Goal: Information Seeking & Learning: Learn about a topic

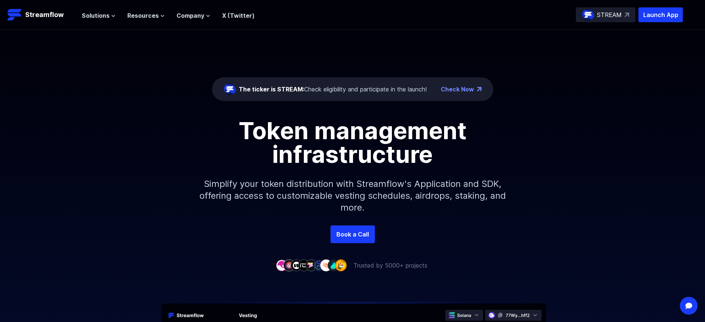
click at [661, 15] on p "Launch App" at bounding box center [661, 14] width 44 height 15
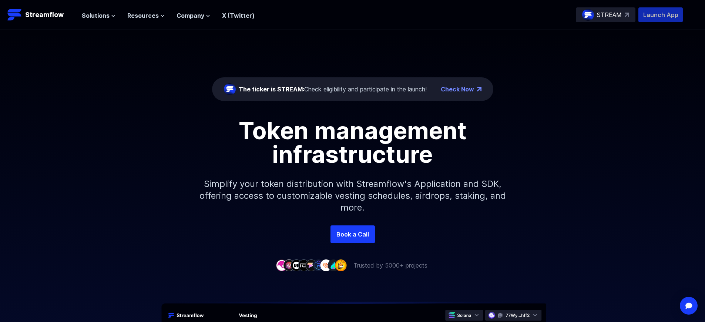
click at [661, 15] on p "Launch App" at bounding box center [661, 14] width 44 height 15
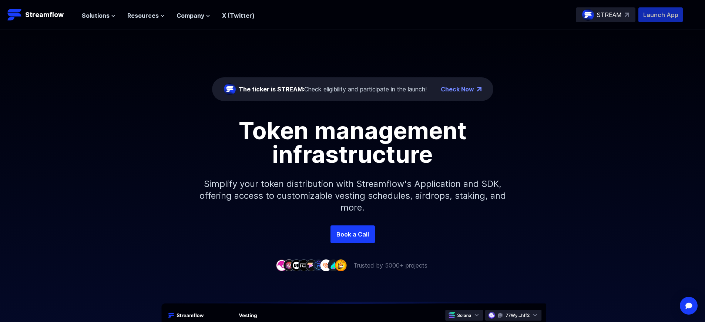
click at [661, 15] on p "Launch App" at bounding box center [661, 14] width 44 height 15
